Goal: Task Accomplishment & Management: Use online tool/utility

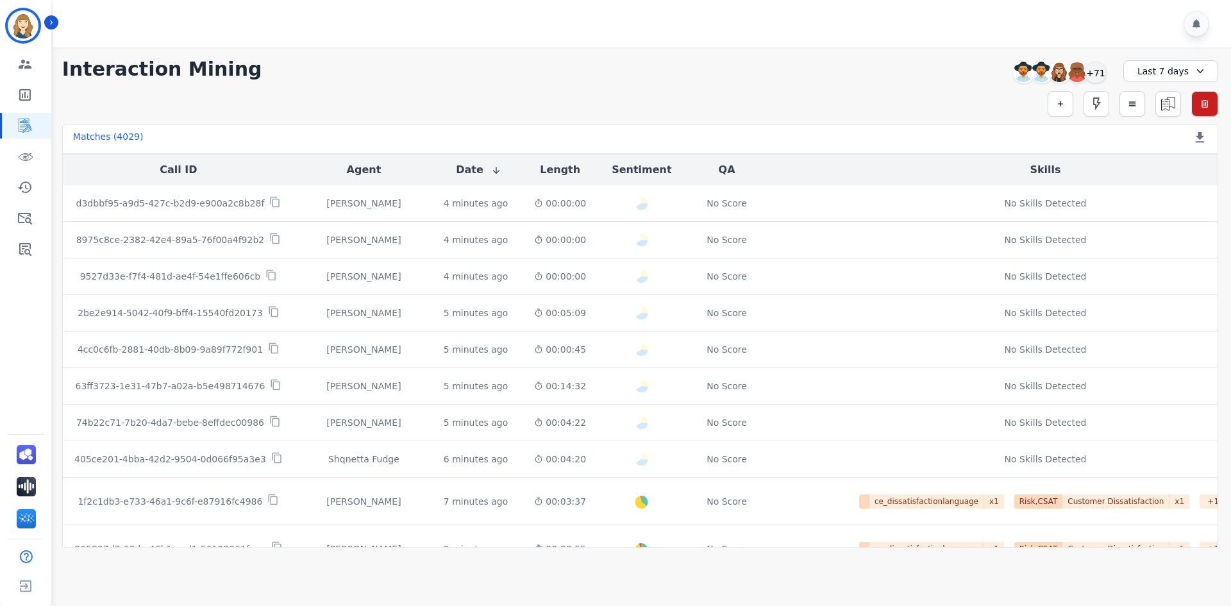
click at [751, 71] on div "**********" at bounding box center [640, 69] width 1156 height 23
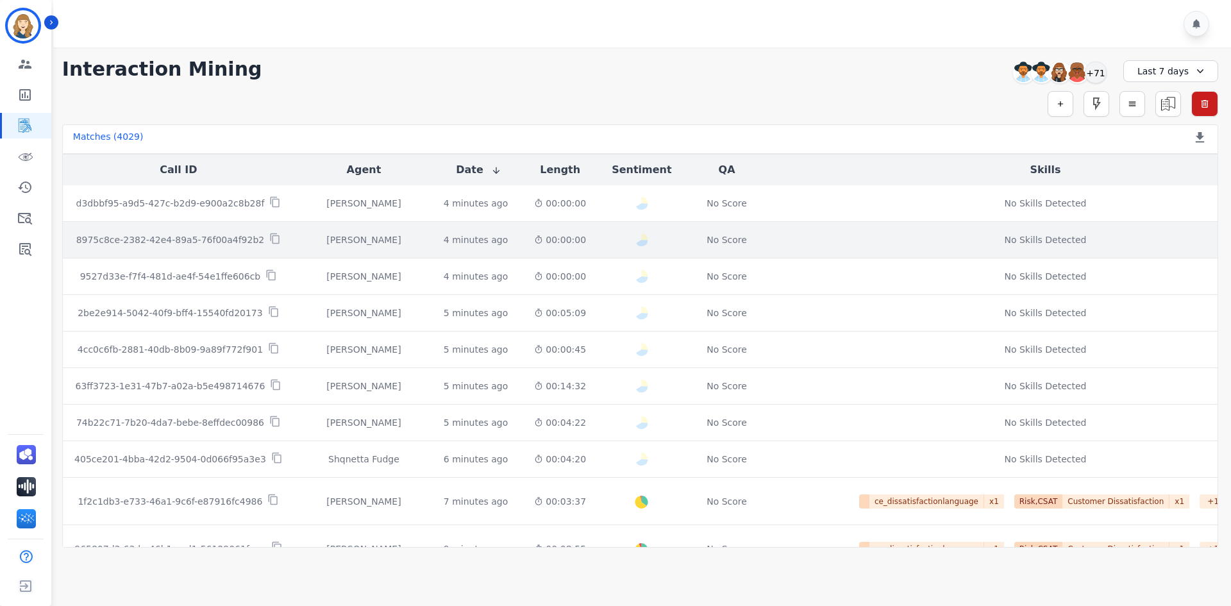
drag, startPoint x: 287, startPoint y: 224, endPoint x: 280, endPoint y: 226, distance: 7.5
click at [294, 226] on td "[PERSON_NAME]" at bounding box center [363, 240] width 139 height 37
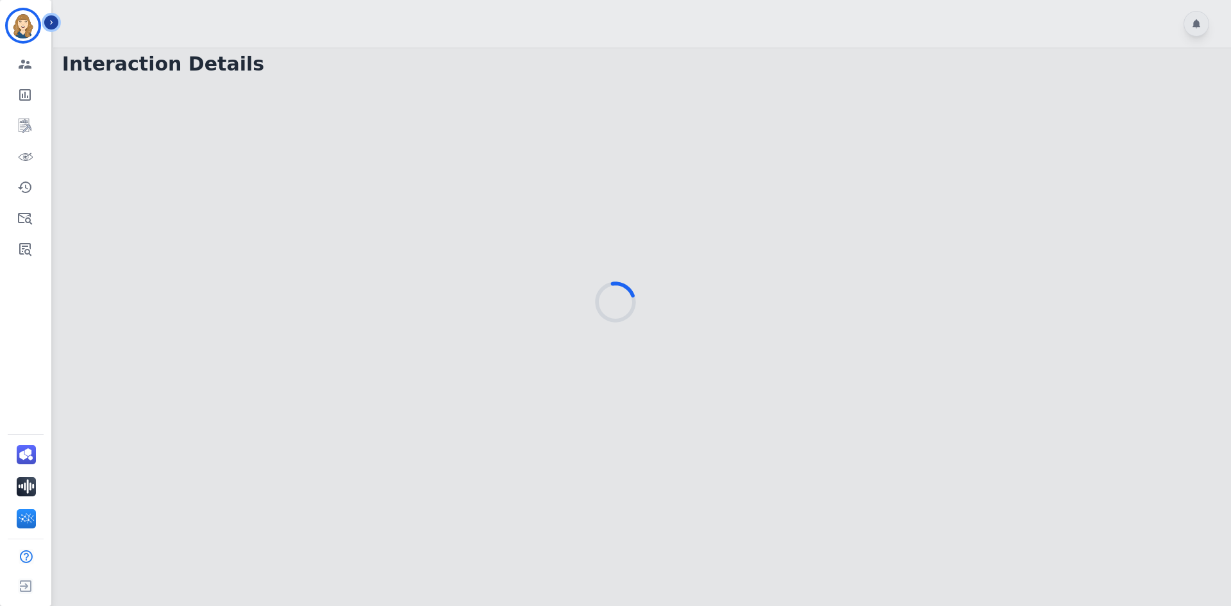
click at [56, 24] on button "Icon description" at bounding box center [51, 22] width 14 height 14
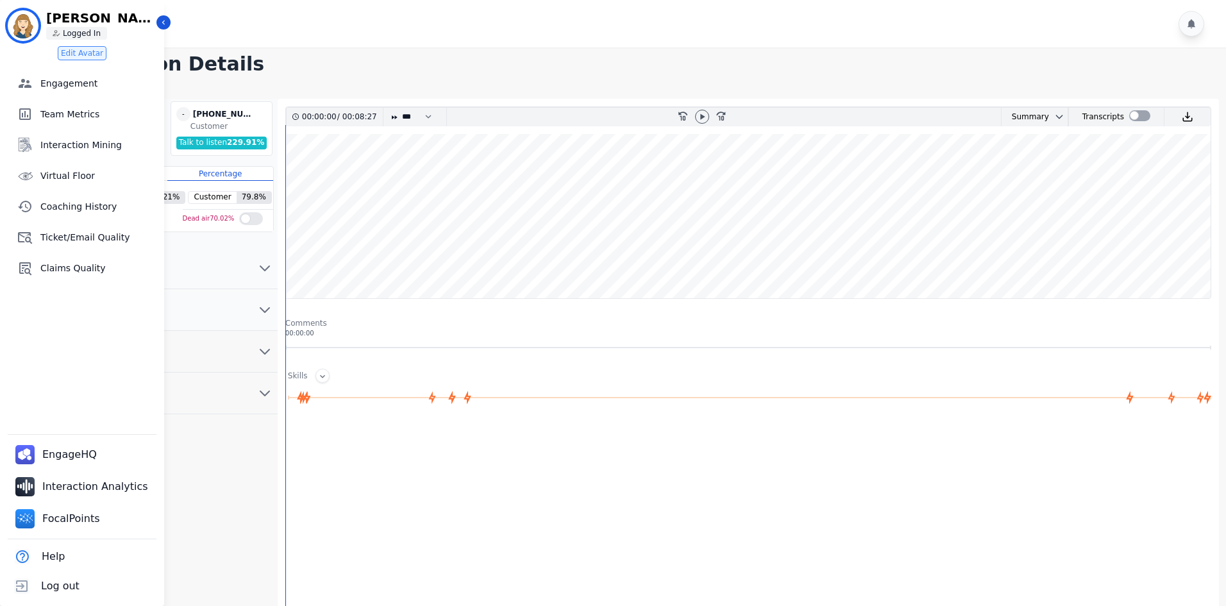
click at [646, 206] on wave at bounding box center [748, 216] width 924 height 164
click at [701, 126] on div at bounding box center [701, 117] width 19 height 19
click at [703, 116] on icon at bounding box center [702, 116] width 4 height 6
click at [699, 112] on icon at bounding box center [702, 117] width 10 height 10
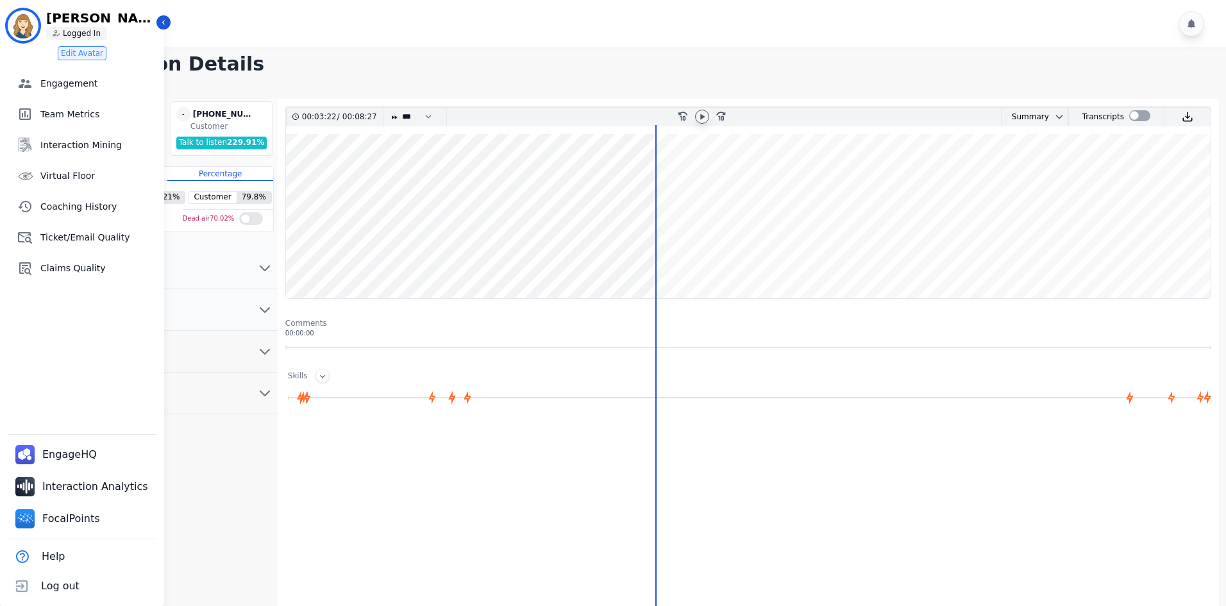
drag, startPoint x: 635, startPoint y: 531, endPoint x: 607, endPoint y: 556, distance: 37.6
click at [635, 531] on div at bounding box center [750, 553] width 930 height 256
